Goal: Task Accomplishment & Management: Use online tool/utility

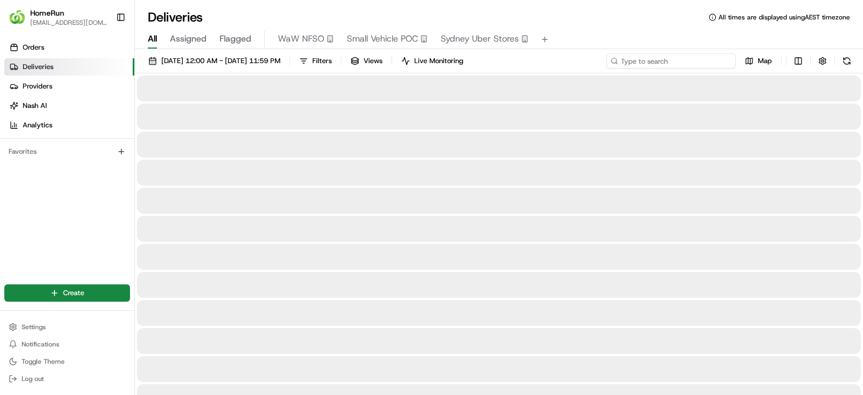
click at [689, 63] on input at bounding box center [670, 60] width 129 height 15
paste input "266055974"
type input "266055974"
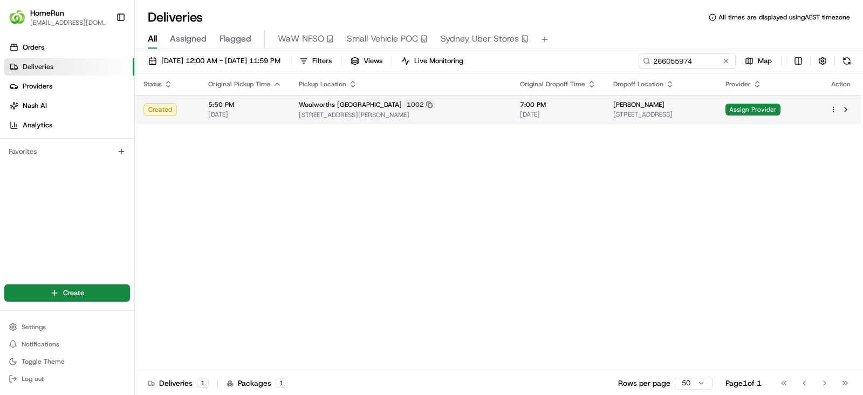
click at [346, 116] on span "[STREET_ADDRESS][PERSON_NAME]" at bounding box center [401, 115] width 204 height 9
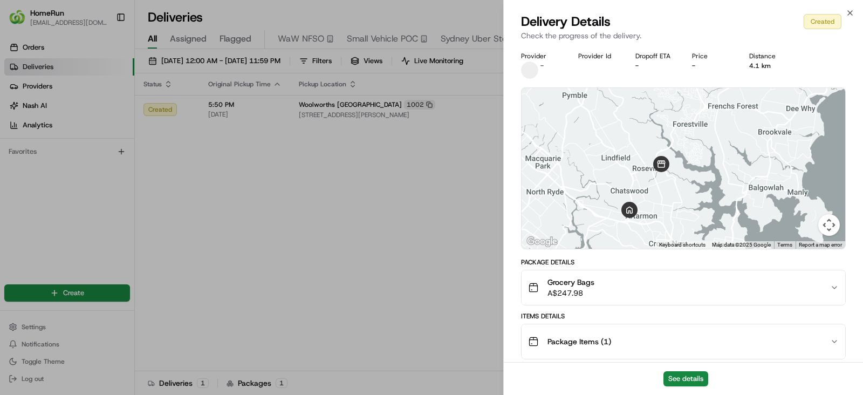
scroll to position [227, 0]
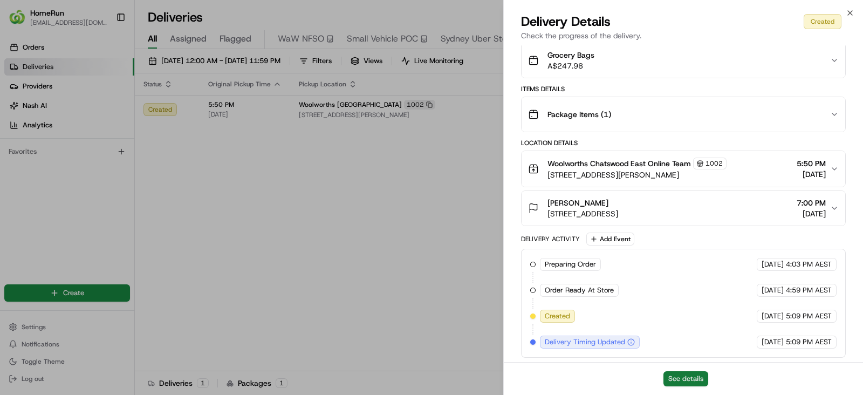
click at [686, 377] on button "See details" at bounding box center [685, 378] width 45 height 15
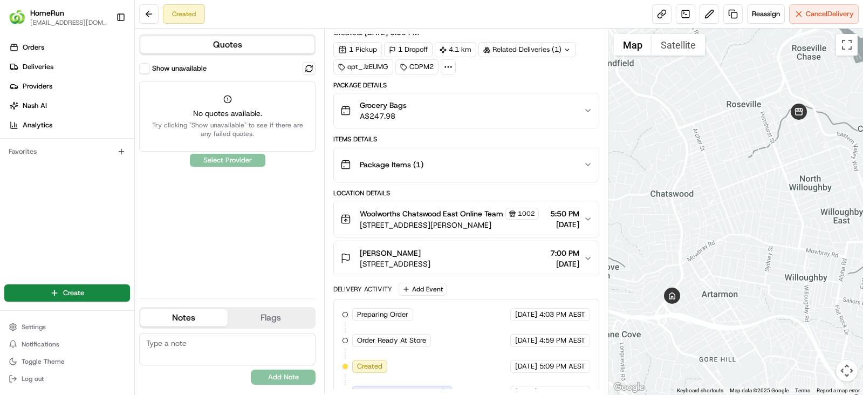
scroll to position [43, 0]
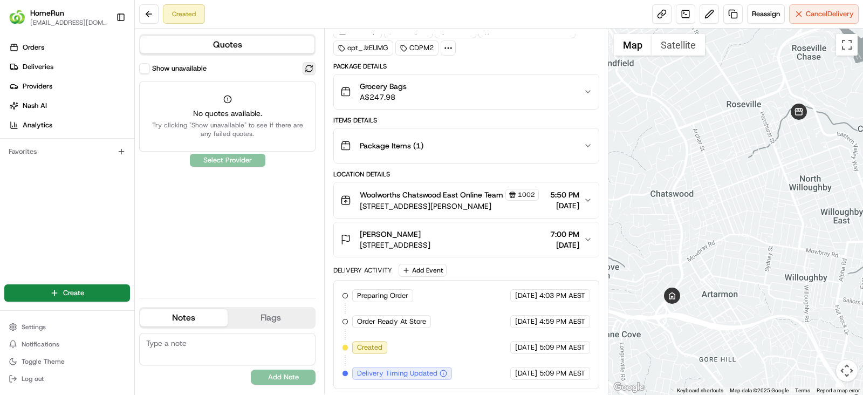
click at [313, 72] on button at bounding box center [308, 68] width 13 height 13
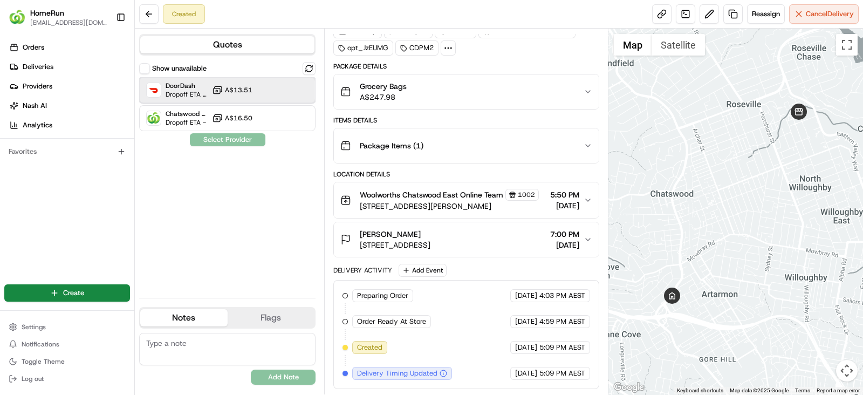
click at [260, 96] on div "DoorDash Dropoff ETA 1 hour A$13.51" at bounding box center [227, 90] width 176 height 26
click at [204, 134] on button "Assign Provider" at bounding box center [227, 139] width 77 height 13
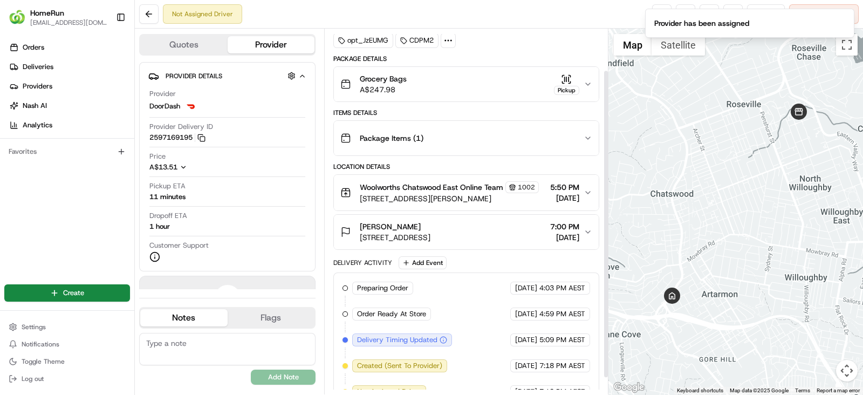
scroll to position [68, 0]
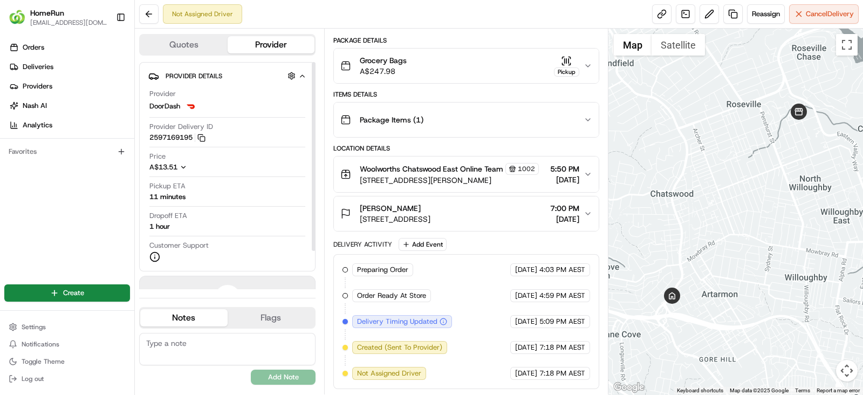
click at [164, 194] on div "11 minutes" at bounding box center [167, 197] width 36 height 10
copy div "minutes"
click at [164, 195] on div "11 minutes" at bounding box center [167, 197] width 36 height 10
copy div "11 minutes"
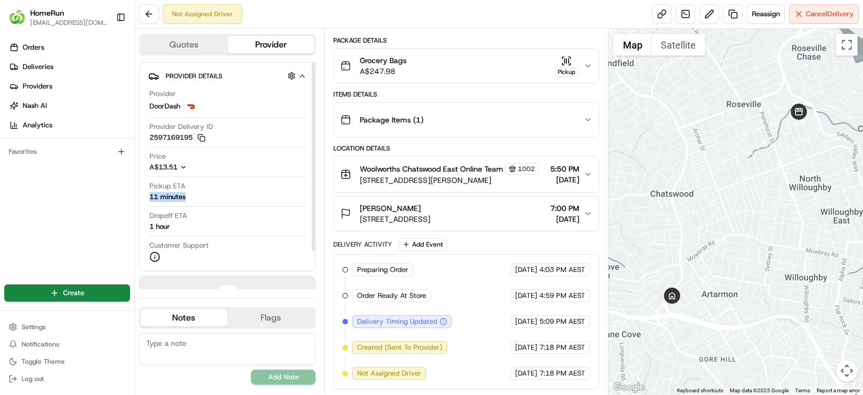
click at [164, 195] on div "11 minutes" at bounding box center [167, 197] width 36 height 10
click at [666, 17] on link at bounding box center [661, 13] width 19 height 19
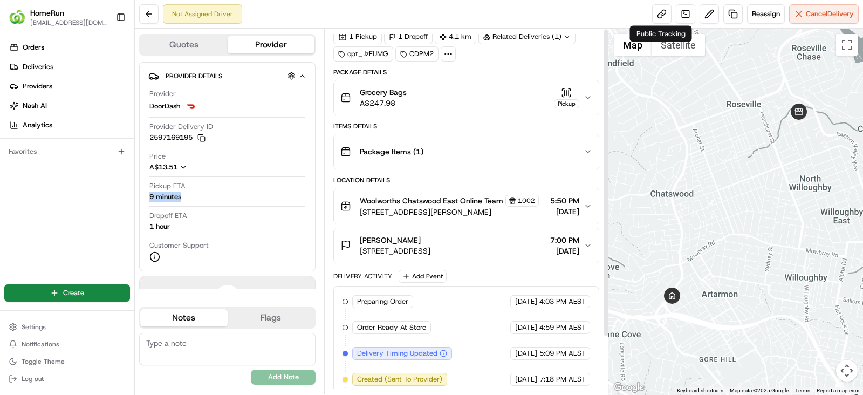
scroll to position [0, 0]
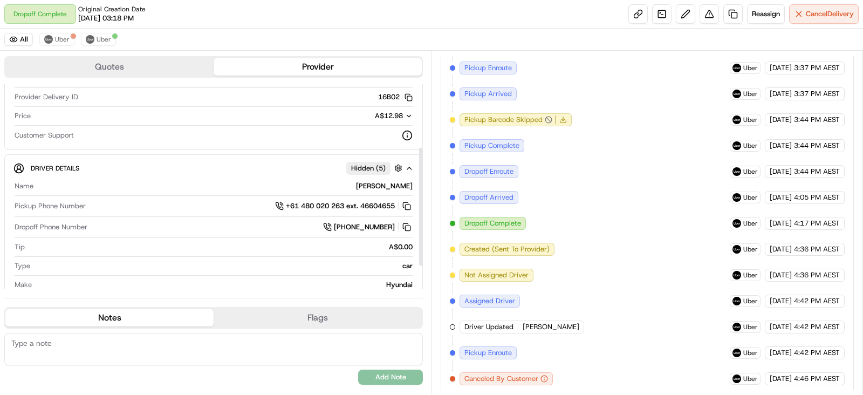
scroll to position [150, 0]
